Goal: Task Accomplishment & Management: Manage account settings

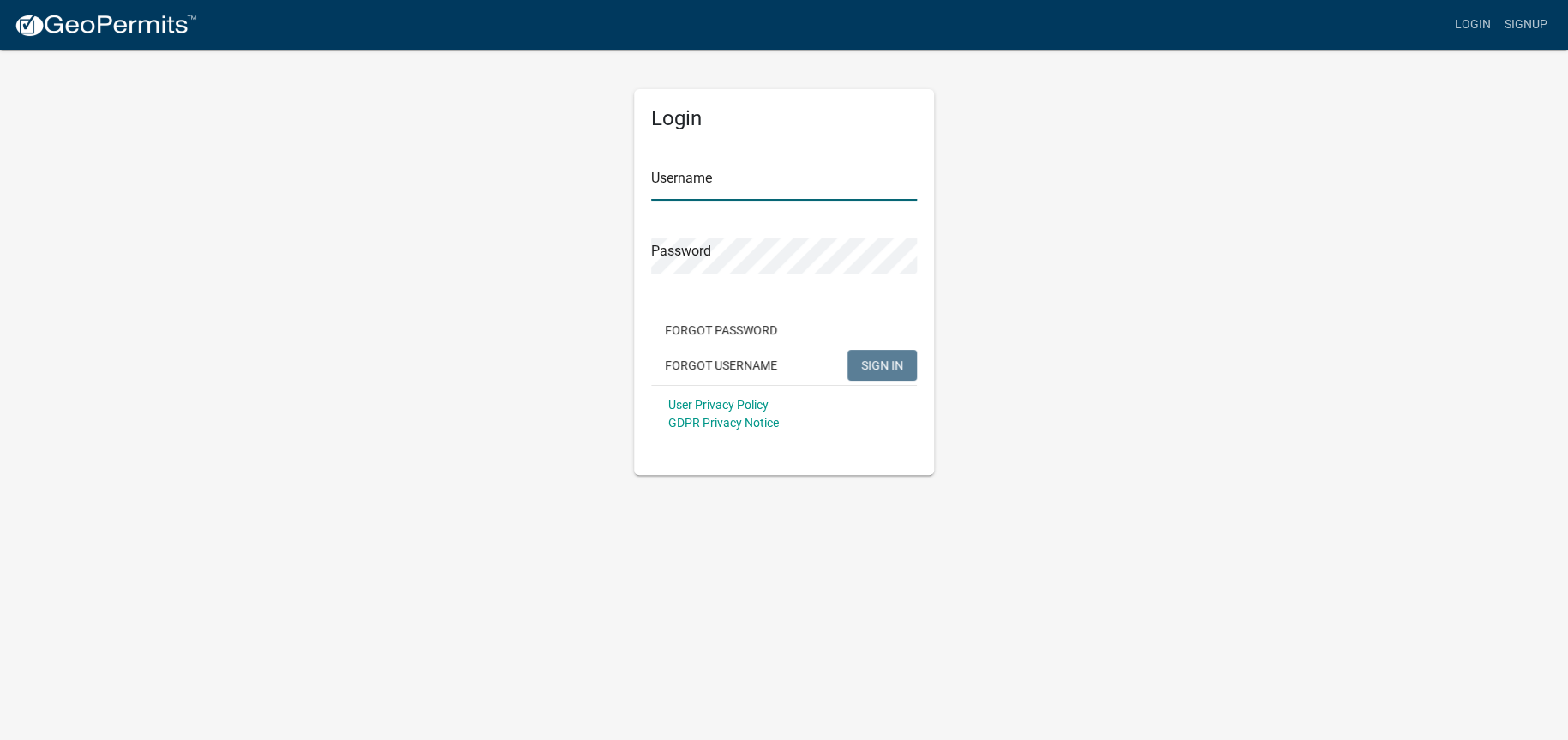
click at [767, 195] on input "Username" at bounding box center [784, 183] width 265 height 35
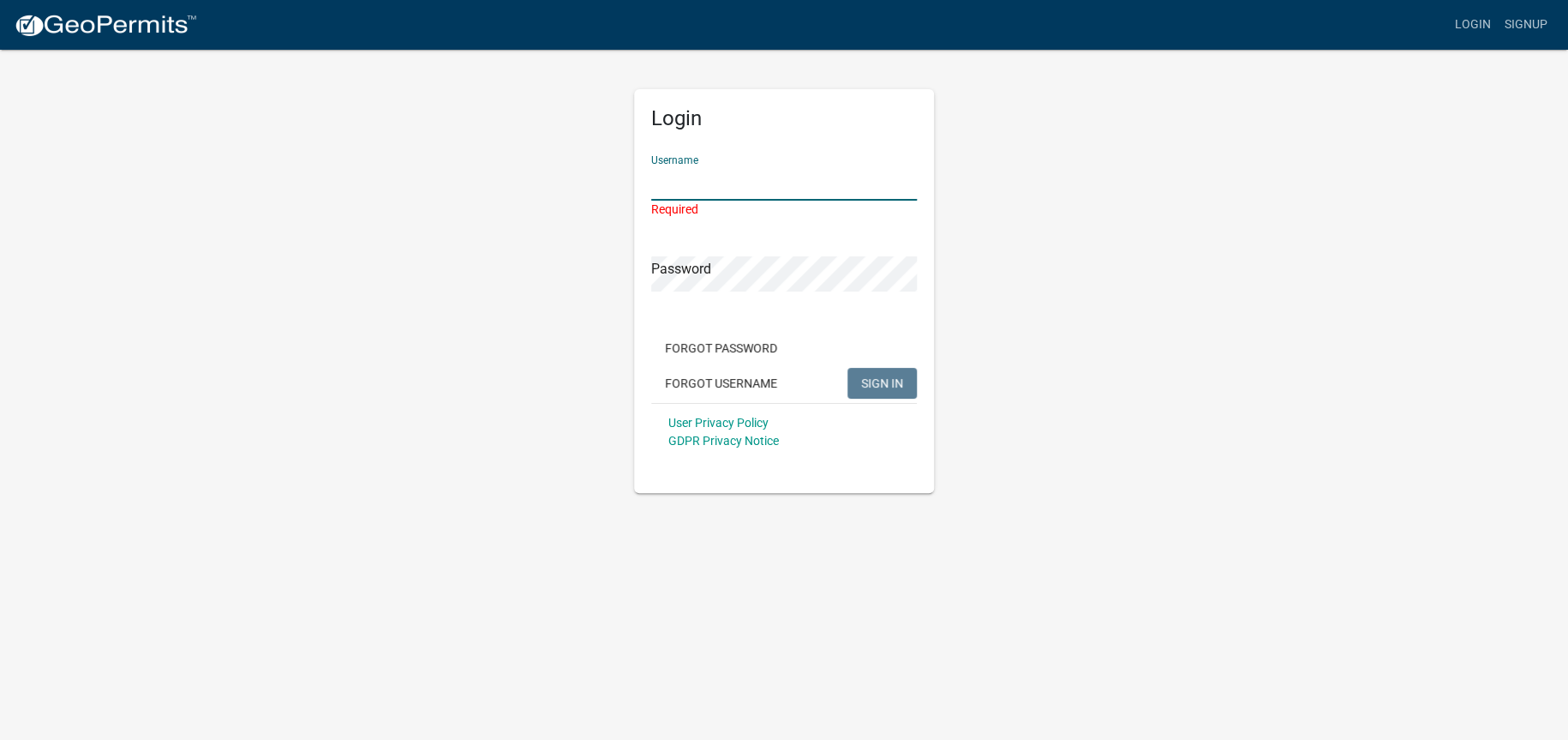
click at [724, 187] on input "Username" at bounding box center [784, 183] width 265 height 35
paste input "[PERSON_NAME][EMAIL_ADDRESS][PERSON_NAME][DOMAIN_NAME]"
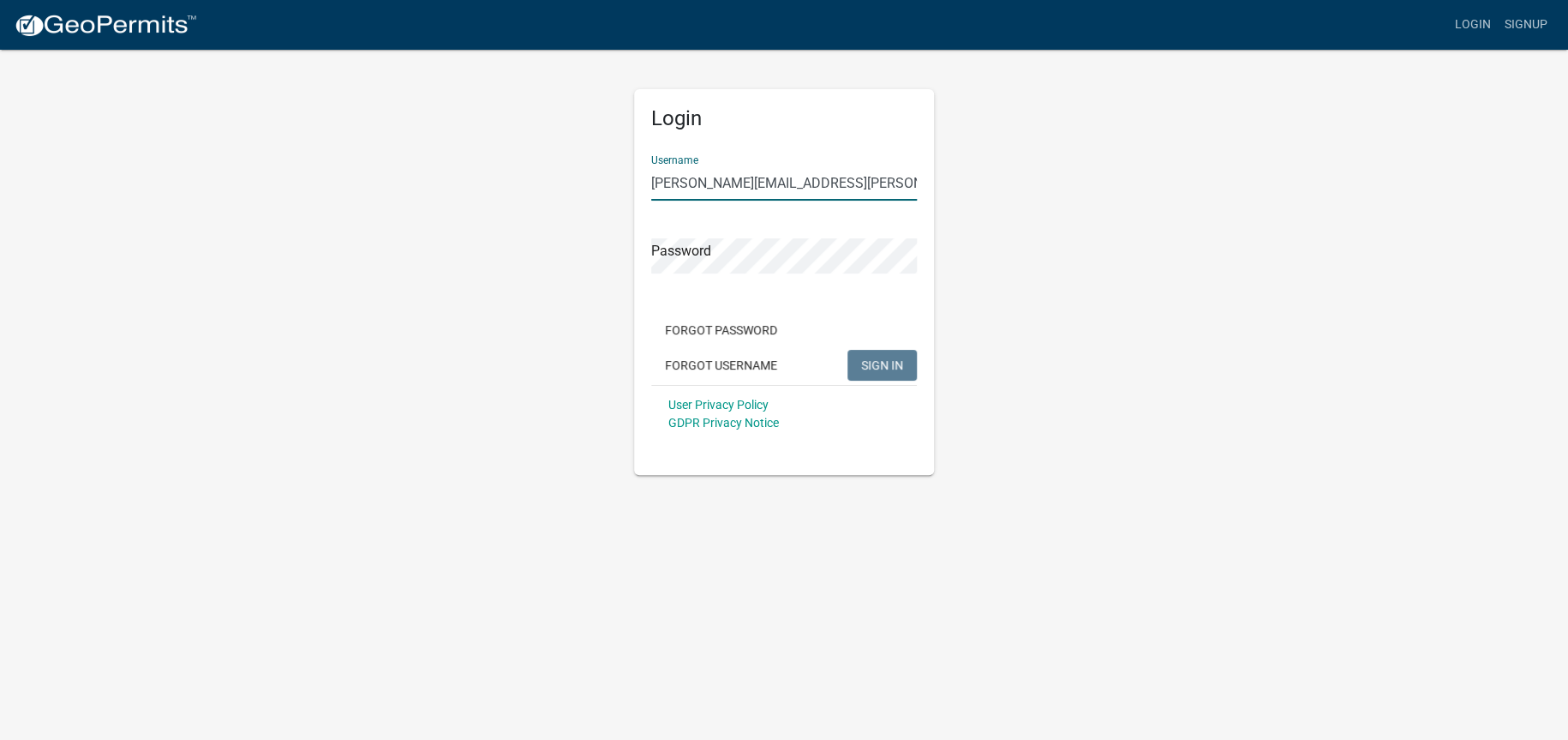
type input "[PERSON_NAME][EMAIL_ADDRESS][PERSON_NAME][DOMAIN_NAME]"
click at [886, 366] on span "SIGN IN" at bounding box center [883, 364] width 42 height 14
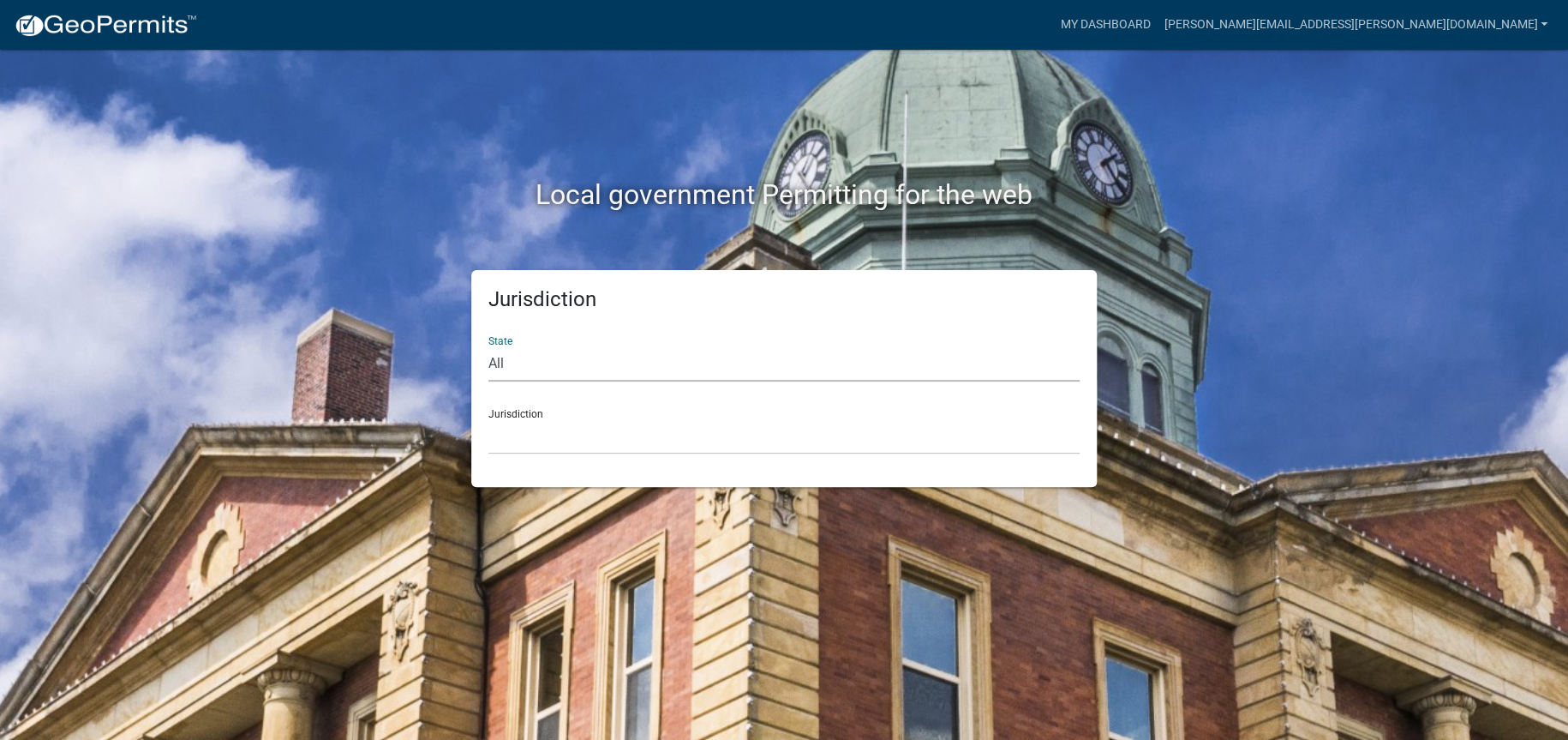
click at [567, 354] on select "All [US_STATE] [US_STATE] [US_STATE] [US_STATE] [US_STATE] [US_STATE] [US_STATE…" at bounding box center [784, 363] width 591 height 35
select select "[US_STATE]"
click at [489, 346] on select "All [US_STATE] [US_STATE] [US_STATE] [US_STATE] [US_STATE] [US_STATE] [US_STATE…" at bounding box center [784, 363] width 591 height 35
click at [585, 410] on div "Jurisdiction [GEOGRAPHIC_DATA], [US_STATE] [GEOGRAPHIC_DATA], [US_STATE] [GEOGR…" at bounding box center [784, 424] width 591 height 59
click at [520, 406] on div "Jurisdiction [GEOGRAPHIC_DATA], [US_STATE] [GEOGRAPHIC_DATA], [US_STATE] [GEOGR…" at bounding box center [784, 424] width 591 height 59
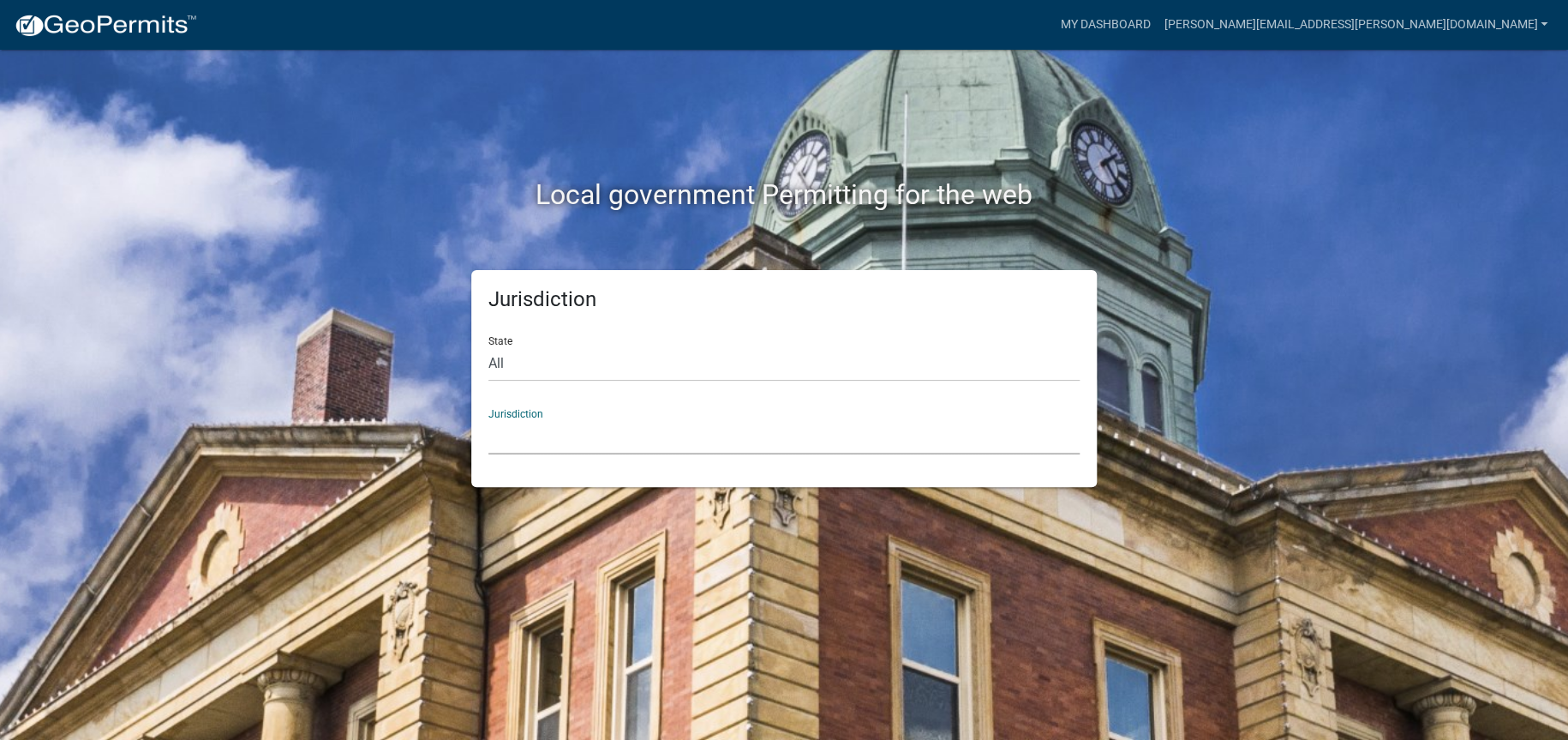
click at [524, 439] on select "[GEOGRAPHIC_DATA], [US_STATE] [GEOGRAPHIC_DATA], [US_STATE] [GEOGRAPHIC_DATA], …" at bounding box center [784, 436] width 591 height 35
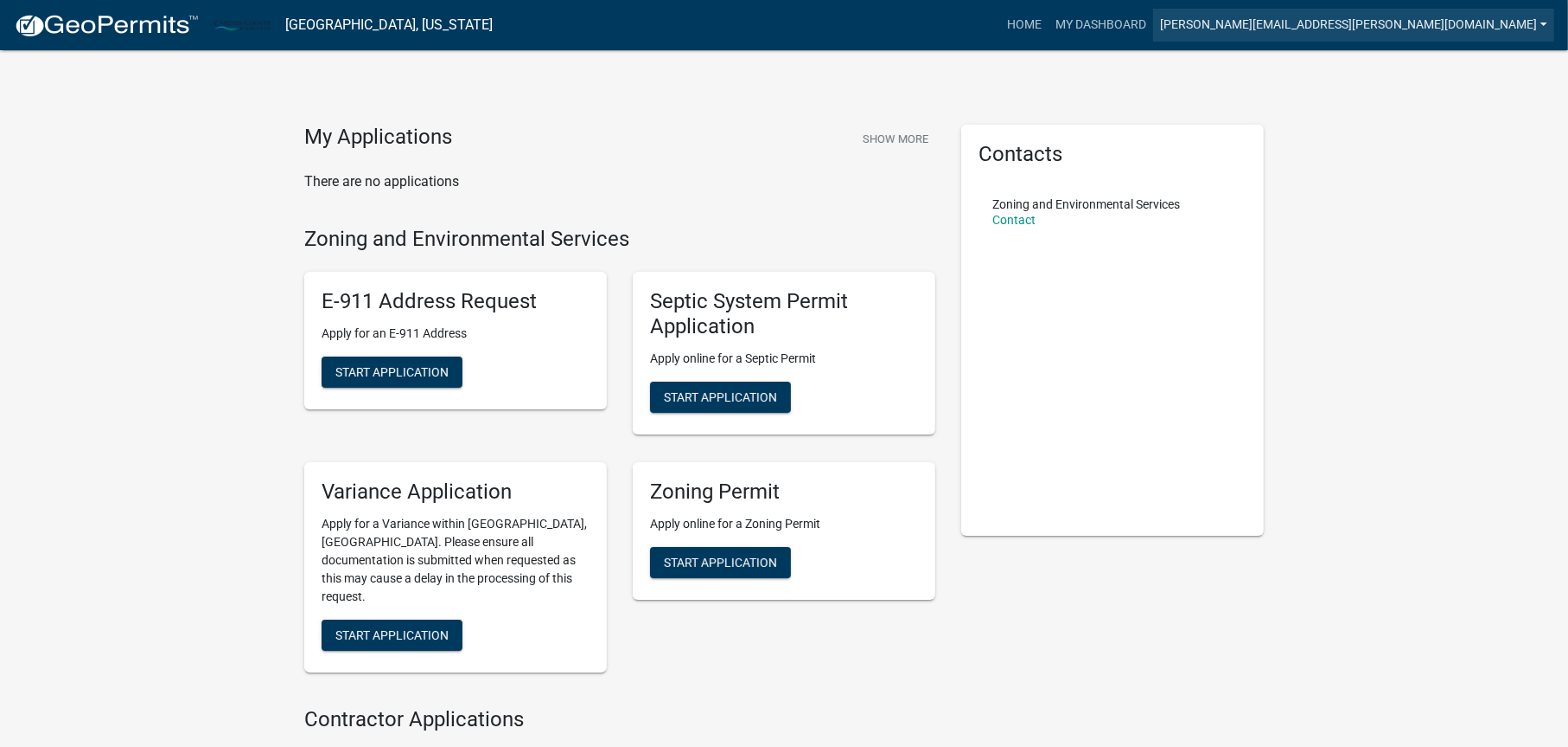
click at [1374, 17] on link "[PERSON_NAME][EMAIL_ADDRESS][PERSON_NAME][DOMAIN_NAME]" at bounding box center [1354, 25] width 401 height 33
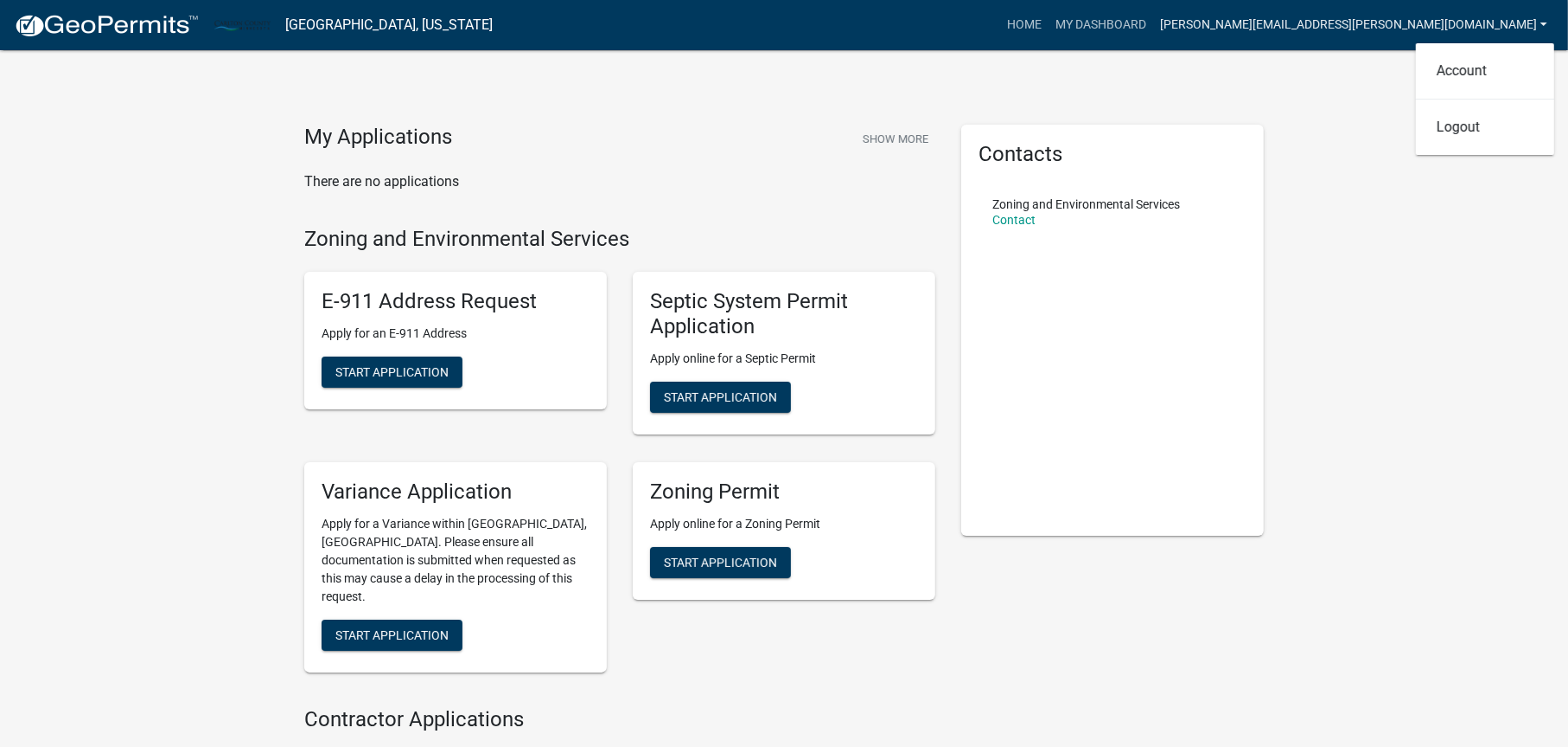
click at [1374, 17] on link "[PERSON_NAME][EMAIL_ADDRESS][PERSON_NAME][DOMAIN_NAME]" at bounding box center [1354, 25] width 401 height 33
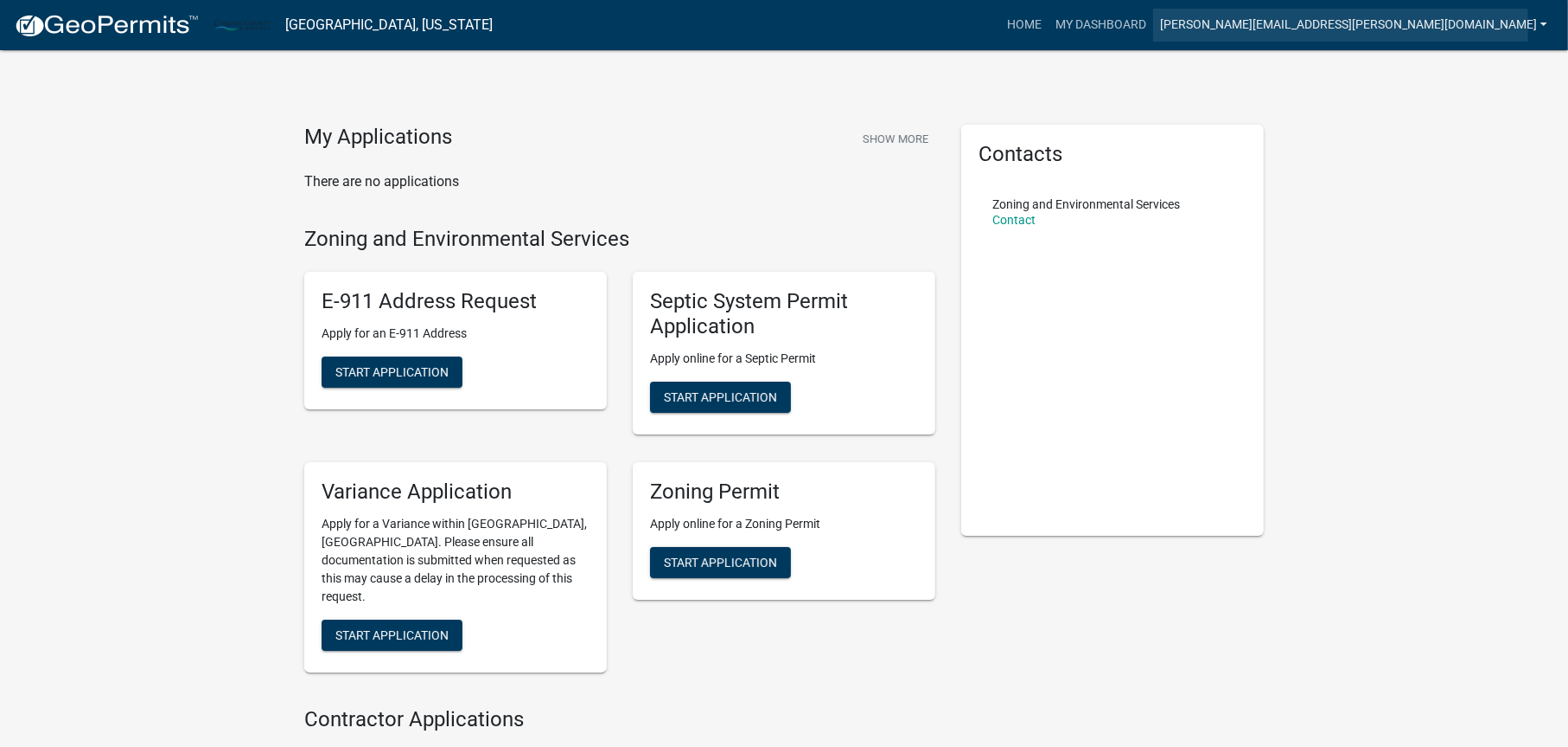
click at [1338, 28] on link "[PERSON_NAME][EMAIL_ADDRESS][PERSON_NAME][DOMAIN_NAME]" at bounding box center [1354, 25] width 401 height 33
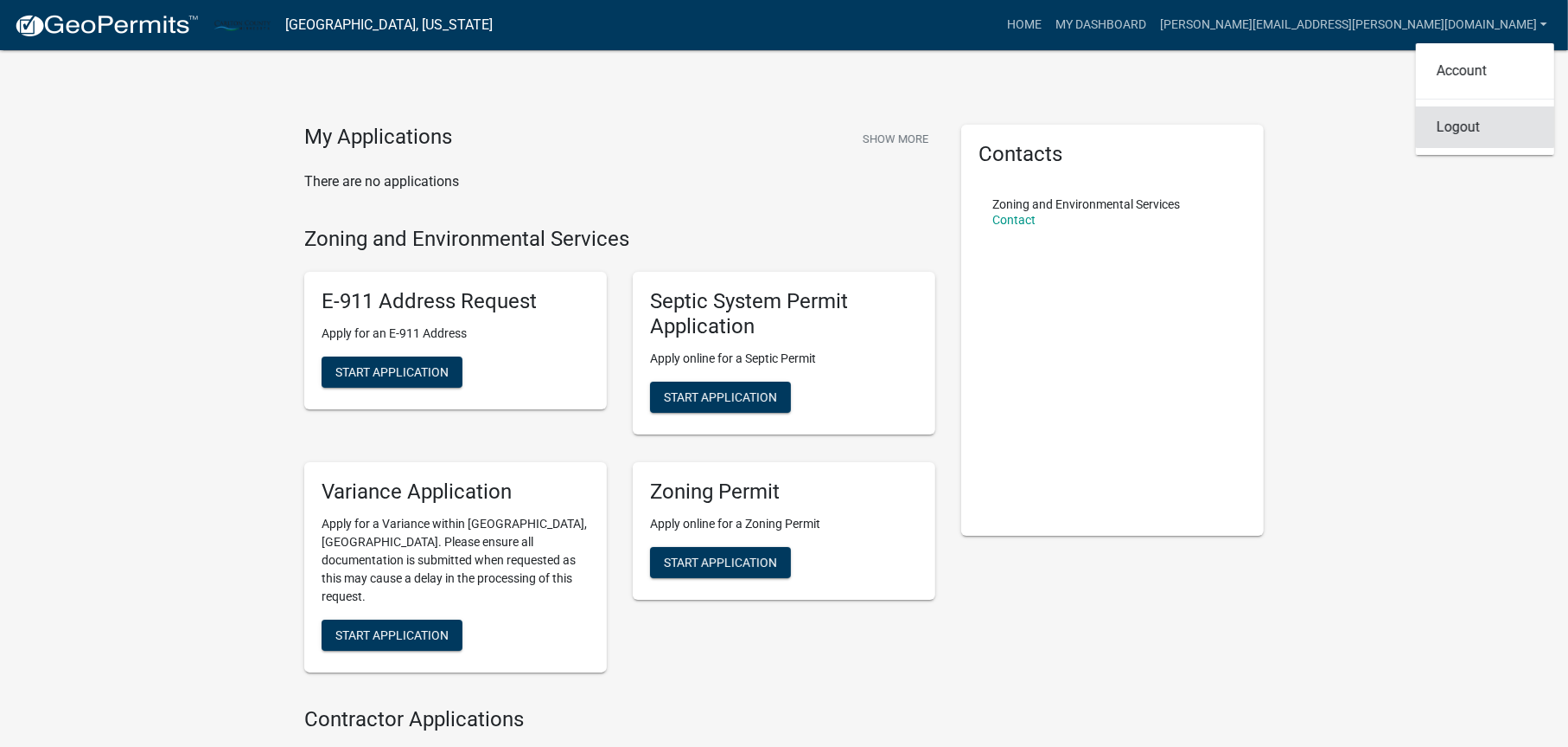
click at [1453, 129] on link "Logout" at bounding box center [1486, 127] width 138 height 42
